Goal: Find specific page/section: Find specific page/section

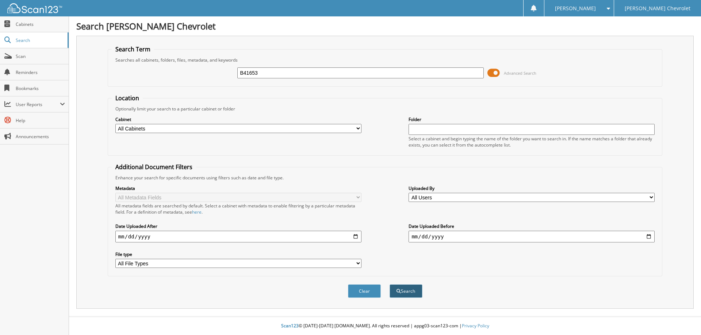
type input "B41653"
click at [406, 290] on button "Search" at bounding box center [405, 292] width 33 height 14
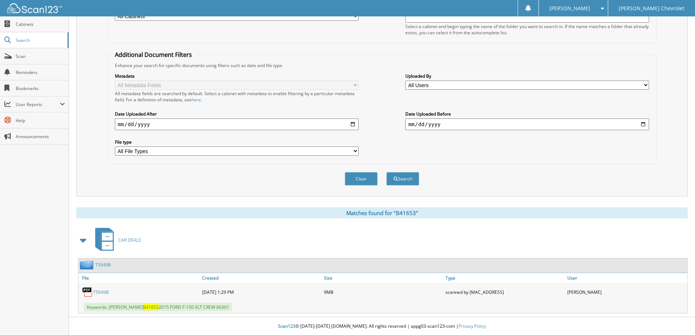
scroll to position [113, 0]
click at [101, 292] on link "T5949B" at bounding box center [101, 292] width 16 height 6
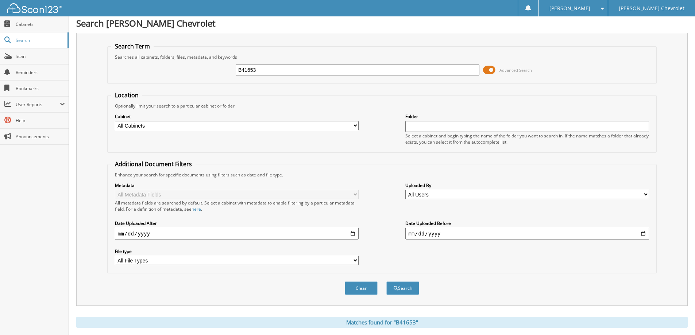
scroll to position [0, 0]
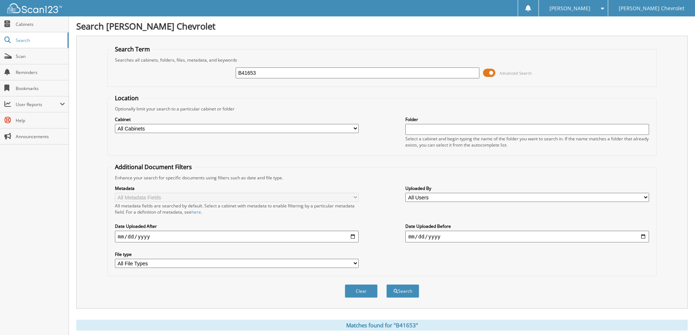
drag, startPoint x: 285, startPoint y: 76, endPoint x: 209, endPoint y: 75, distance: 75.9
click at [209, 75] on div "B41653 Advanced Search" at bounding box center [382, 73] width 542 height 20
type input "344848"
click at [405, 290] on button "Search" at bounding box center [403, 292] width 33 height 14
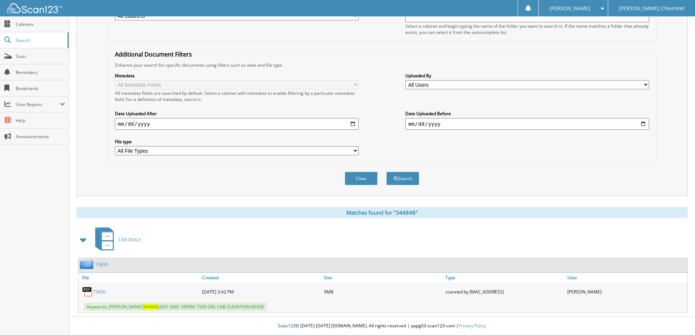
scroll to position [113, 0]
click at [101, 291] on link "T5830" at bounding box center [99, 292] width 13 height 6
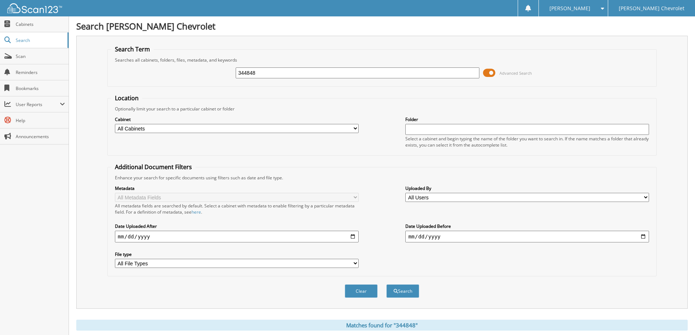
click at [313, 64] on div "344848 Advanced Search" at bounding box center [382, 73] width 542 height 20
drag, startPoint x: 310, startPoint y: 68, endPoint x: 120, endPoint y: 73, distance: 189.2
click at [120, 73] on div "344848 Advanced Search" at bounding box center [382, 73] width 542 height 20
type input "163611"
click at [408, 293] on button "Search" at bounding box center [403, 292] width 33 height 14
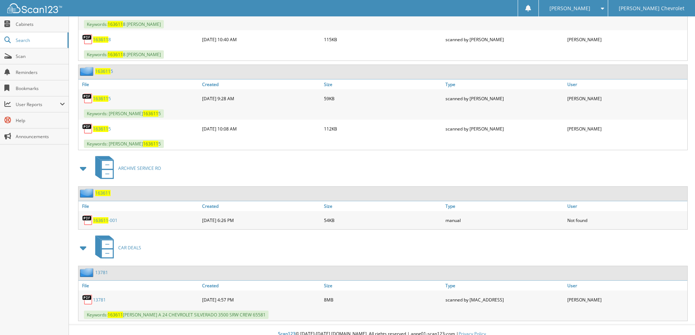
scroll to position [1120, 0]
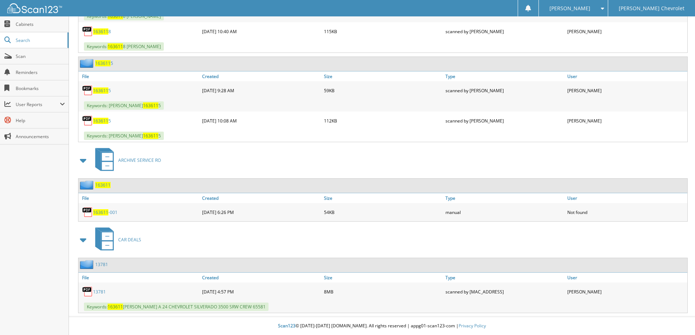
click at [99, 291] on link "13781" at bounding box center [99, 292] width 13 height 6
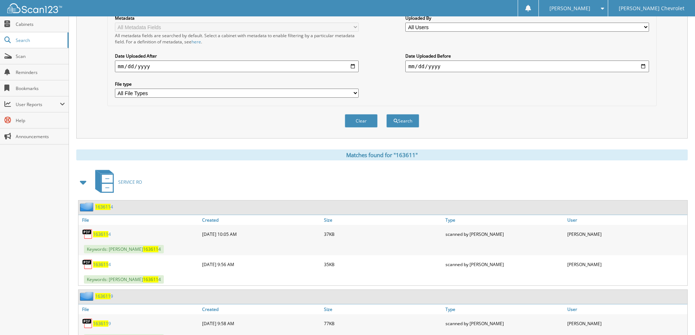
scroll to position [0, 0]
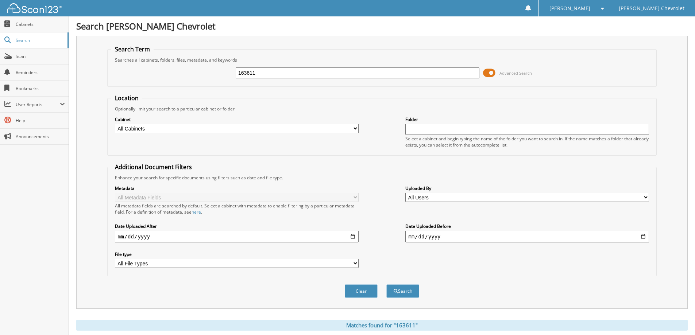
drag, startPoint x: 329, startPoint y: 68, endPoint x: 98, endPoint y: 56, distance: 231.0
click at [98, 56] on div "Search Term Searches all cabinets, folders, files, metadata, and keywords 16361…" at bounding box center [382, 172] width 612 height 273
type input "122574"
click at [412, 291] on button "Search" at bounding box center [403, 292] width 33 height 14
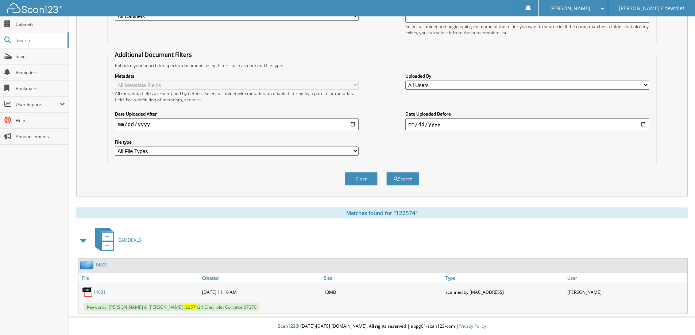
scroll to position [113, 0]
click at [101, 292] on link "14031" at bounding box center [99, 292] width 13 height 6
